Goal: Task Accomplishment & Management: Manage account settings

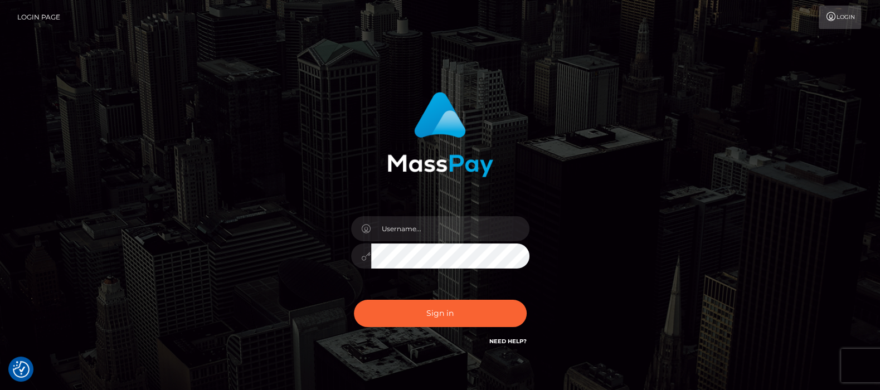
type input "df.es"
click at [430, 312] on button "Sign in" at bounding box center [440, 313] width 173 height 27
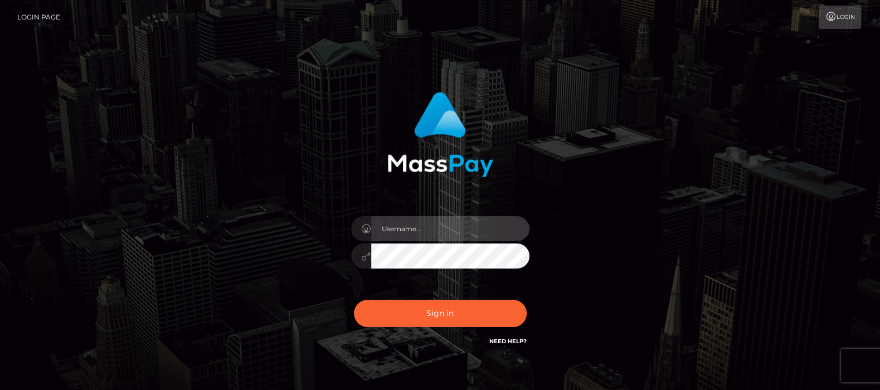
click at [431, 232] on input "text" at bounding box center [450, 228] width 158 height 25
type input "df.es"
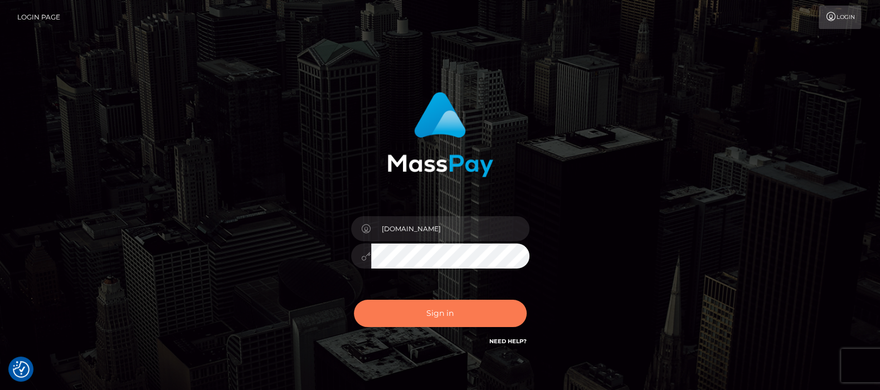
click at [437, 309] on button "Sign in" at bounding box center [440, 313] width 173 height 27
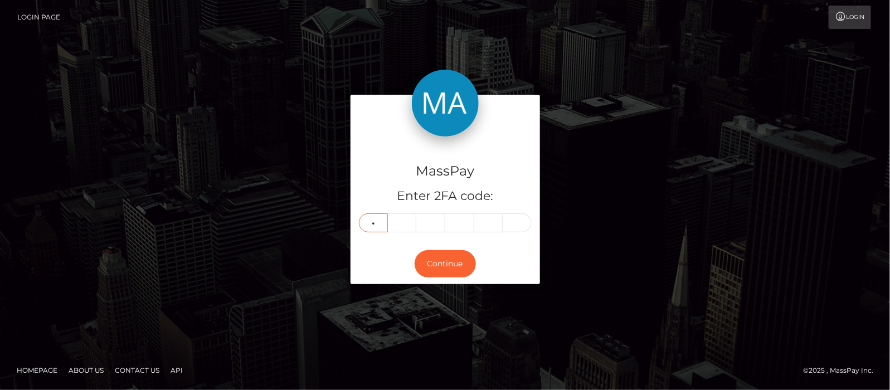
type input "1"
type input "8"
type input "4"
type input "2"
type input "9"
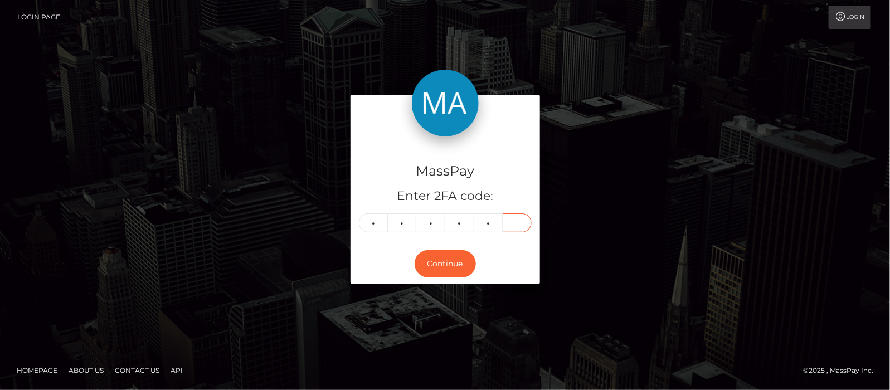
type input "7"
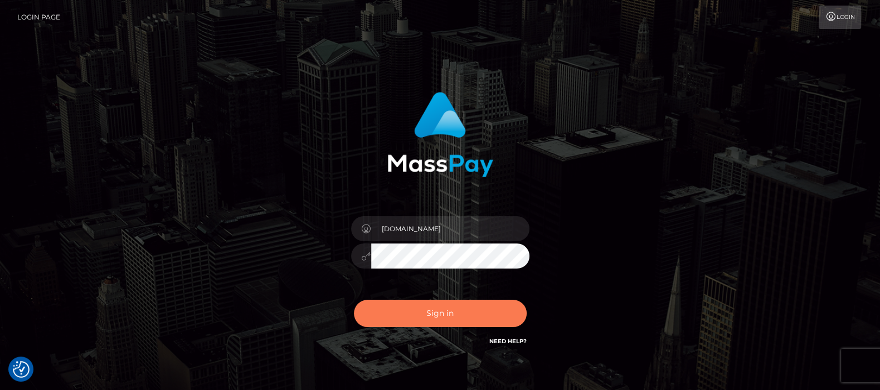
click at [429, 310] on button "Sign in" at bounding box center [440, 313] width 173 height 27
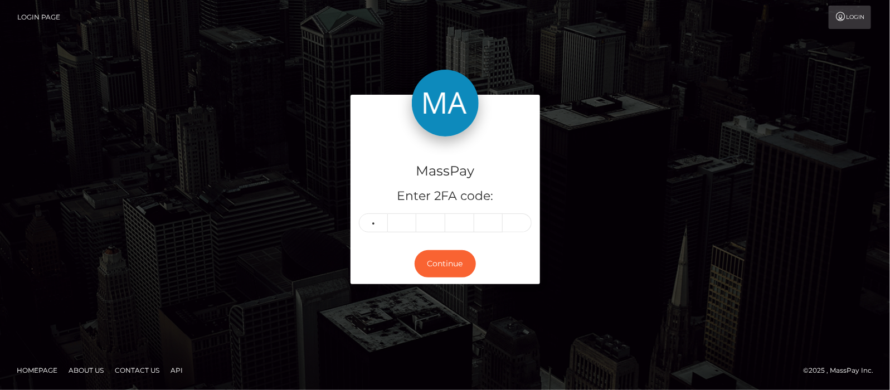
type input "1"
type input "8"
type input "0"
type input "1"
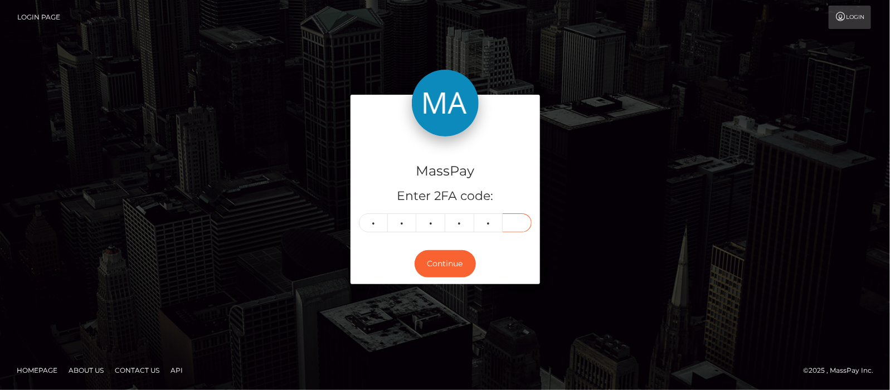
type input "5"
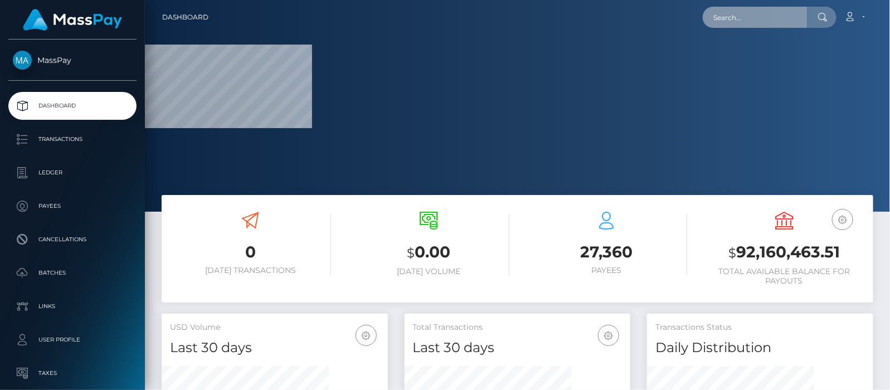
click at [757, 18] on input "text" at bounding box center [755, 17] width 105 height 21
click at [746, 14] on input "text" at bounding box center [755, 17] width 105 height 21
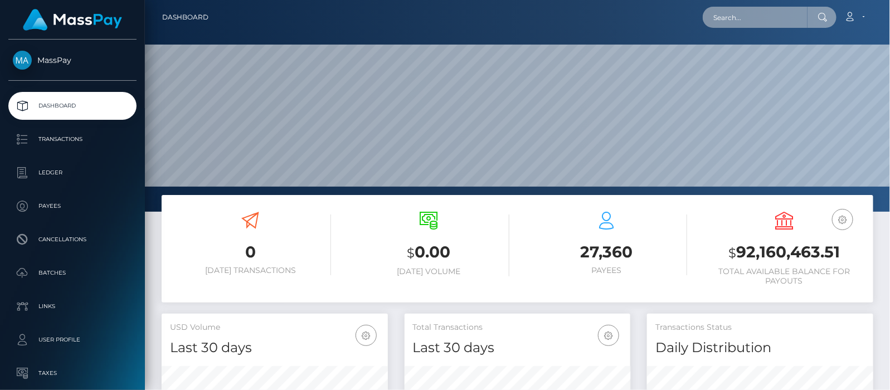
paste input "[EMAIL_ADDRESS][DOMAIN_NAME]"
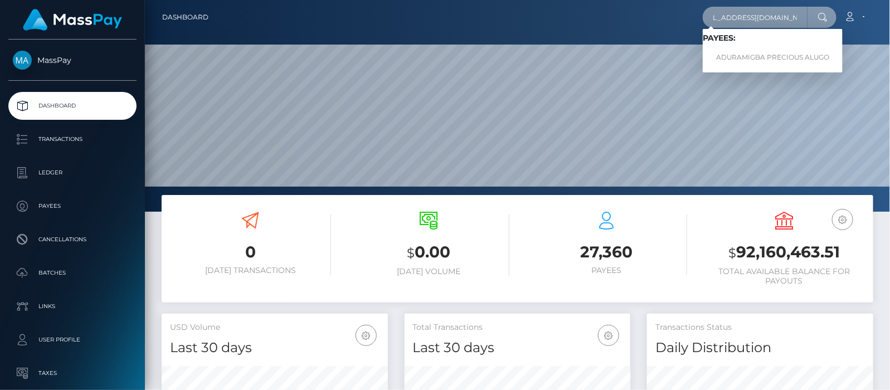
type input "[EMAIL_ADDRESS][DOMAIN_NAME]"
click at [746, 57] on link "ADURAMIGBA PRECIOUS ALUGO" at bounding box center [773, 57] width 140 height 21
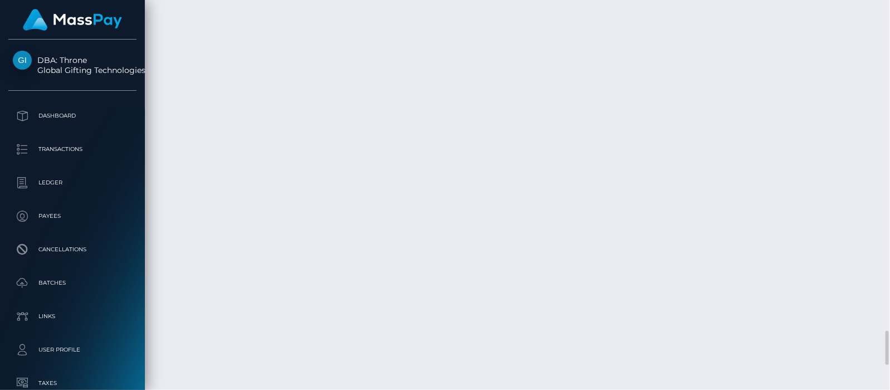
scroll to position [3690, 0]
